Goal: Book appointment/travel/reservation

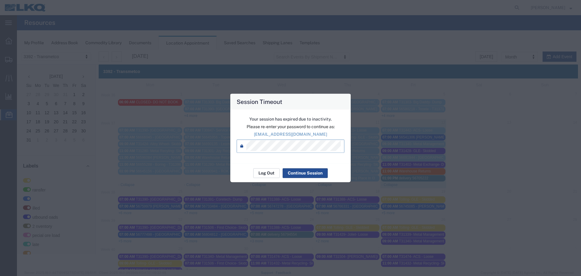
click at [270, 175] on button "Log Out" at bounding box center [266, 173] width 26 height 10
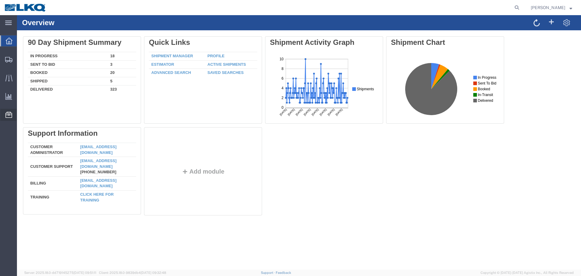
click at [0, 0] on span "Location Appointment" at bounding box center [0, 0] width 0 height 0
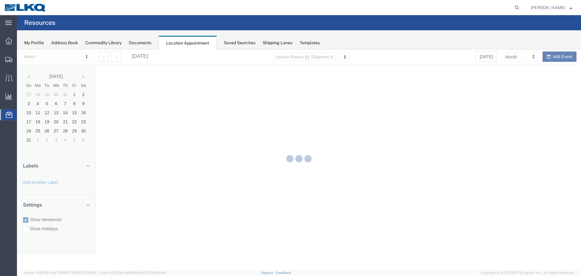
select select "28018"
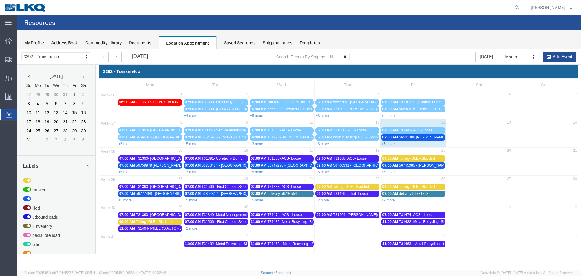
click at [388, 145] on link "+6 more" at bounding box center [387, 144] width 13 height 4
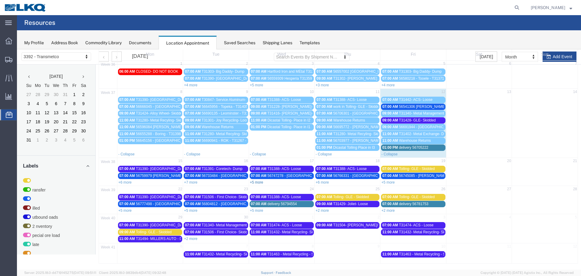
scroll to position [31, 0]
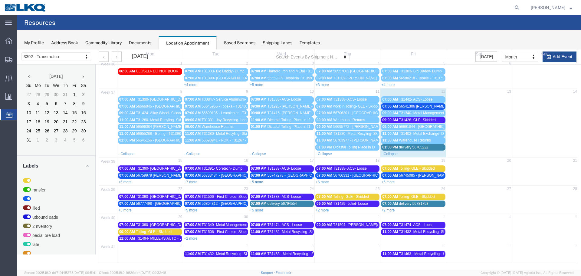
click at [256, 182] on link "+5 more" at bounding box center [256, 182] width 13 height 4
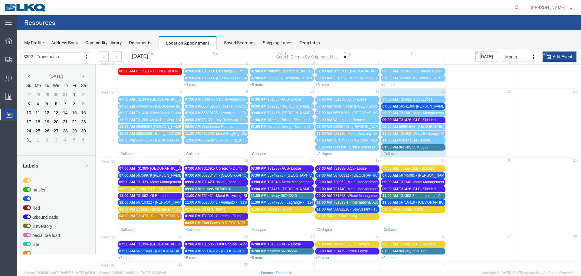
click at [163, 182] on span "T31339- Metal Management- Skidded" at bounding box center [166, 182] width 60 height 4
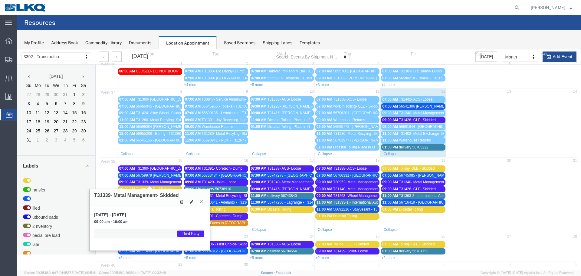
click at [201, 200] on icon at bounding box center [201, 201] width 3 height 4
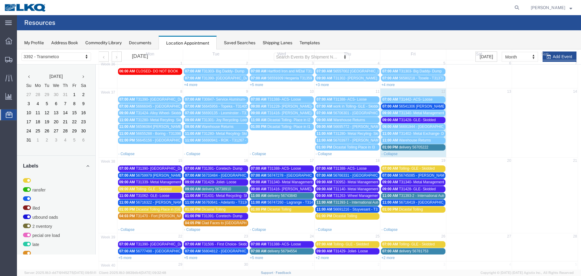
click at [165, 189] on span "Tolling- GLE - Skidded" at bounding box center [154, 189] width 36 height 4
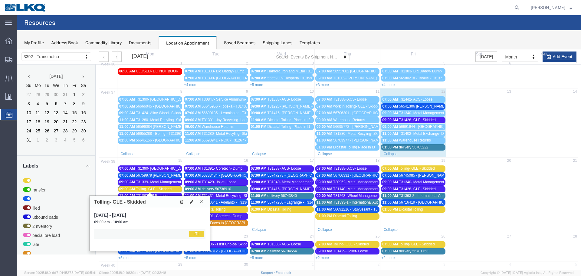
click at [202, 202] on icon at bounding box center [201, 201] width 3 height 4
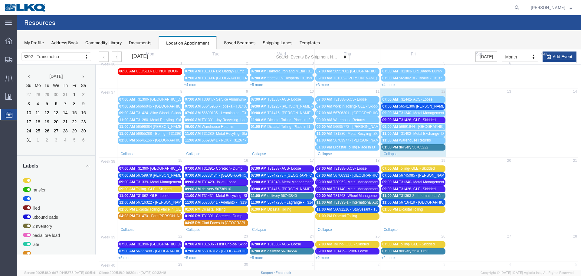
click at [276, 188] on span "T31416- [PERSON_NAME]- Skidded" at bounding box center [296, 189] width 59 height 4
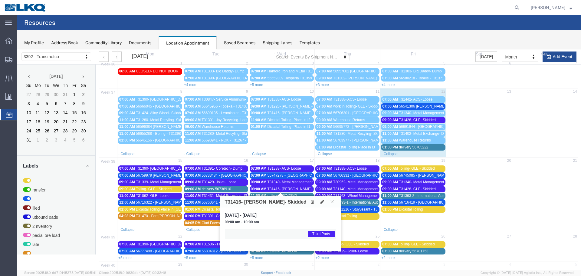
drag, startPoint x: 330, startPoint y: 201, endPoint x: 326, endPoint y: 198, distance: 4.5
click at [331, 201] on icon at bounding box center [331, 201] width 3 height 4
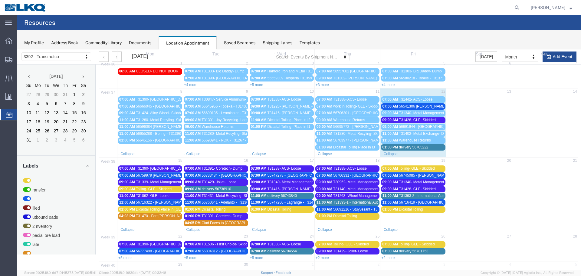
click at [299, 181] on span "T31340- Metal Management- Dump" at bounding box center [295, 182] width 57 height 4
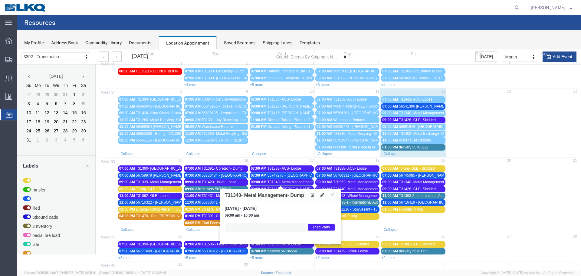
drag, startPoint x: 331, startPoint y: 195, endPoint x: 328, endPoint y: 194, distance: 4.3
click at [331, 195] on icon at bounding box center [331, 194] width 3 height 4
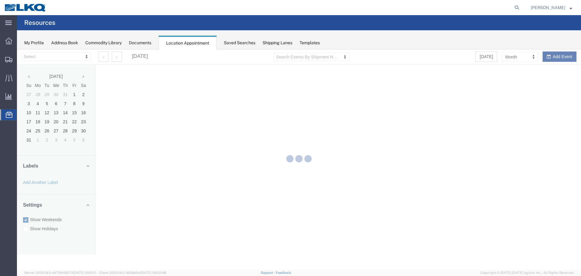
select select "28018"
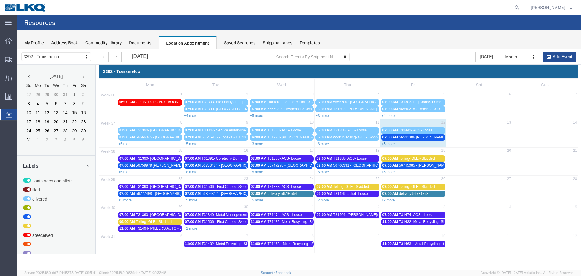
click at [383, 143] on link "+5 more" at bounding box center [387, 144] width 13 height 4
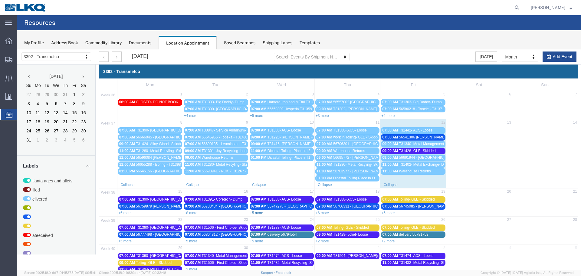
click at [254, 212] on link "+5 more" at bounding box center [256, 213] width 13 height 4
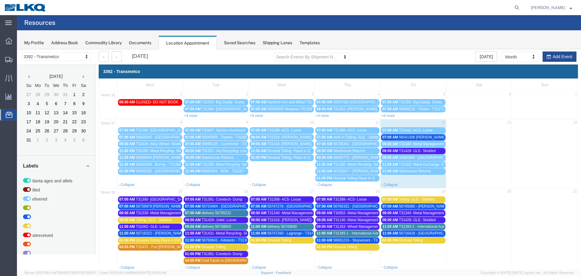
click at [276, 220] on span "T31416- [PERSON_NAME]- Skidded" at bounding box center [296, 219] width 59 height 4
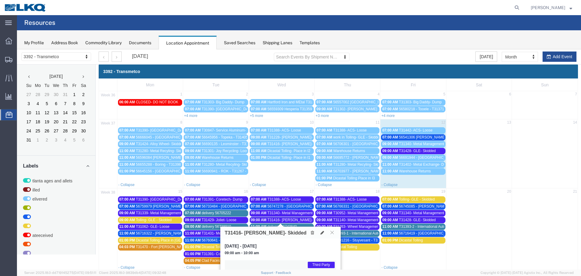
click at [277, 212] on span "T31340- Metal Management- Dump" at bounding box center [295, 213] width 57 height 4
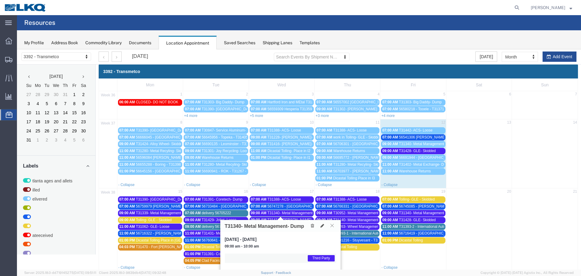
click at [331, 226] on icon at bounding box center [331, 225] width 3 height 4
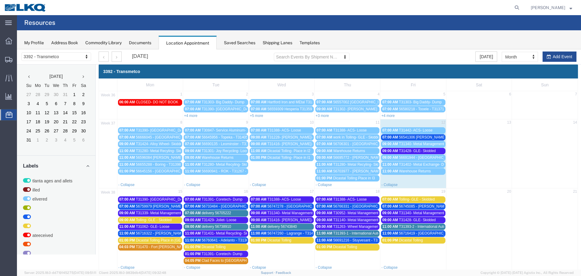
click at [390, 150] on span "09:00 AM" at bounding box center [390, 151] width 16 height 4
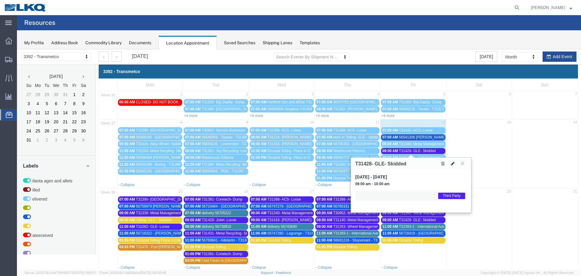
click at [453, 162] on icon at bounding box center [453, 163] width 4 height 4
select select "1"
select select "23"
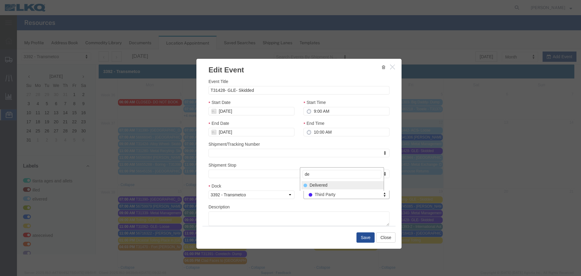
type input "de"
select select "40"
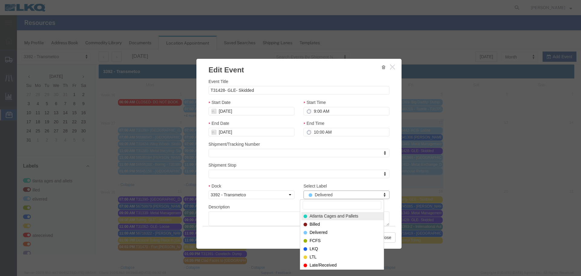
type input "3"
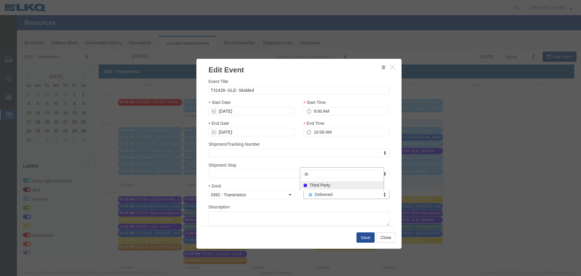
type input "th"
select select "23"
click at [226, 109] on input "[DATE]" at bounding box center [251, 111] width 86 height 8
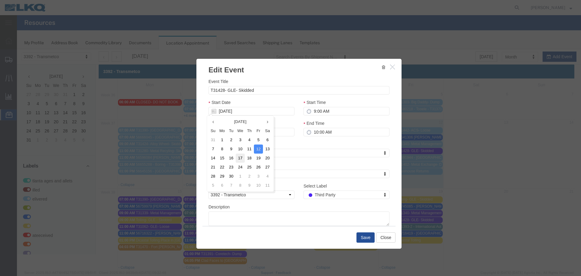
click at [240, 156] on td "17" at bounding box center [240, 157] width 9 height 9
type input "[DATE]"
click at [360, 237] on button "Save" at bounding box center [365, 237] width 18 height 10
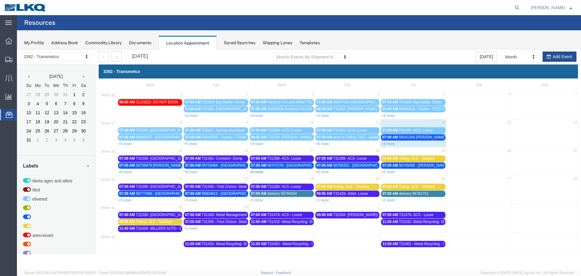
click at [257, 172] on link "+6 more" at bounding box center [256, 172] width 13 height 4
